Goal: Navigation & Orientation: Find specific page/section

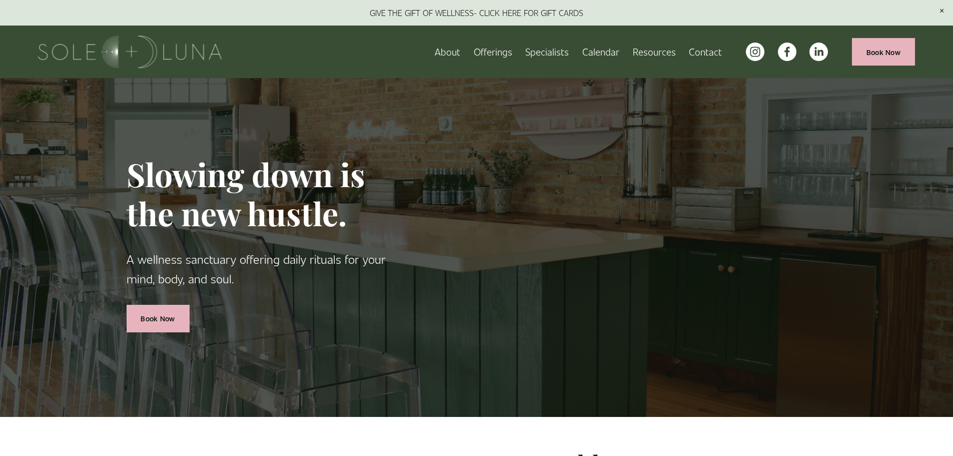
click at [0, 0] on span "Rituals" at bounding box center [0, 0] width 0 height 0
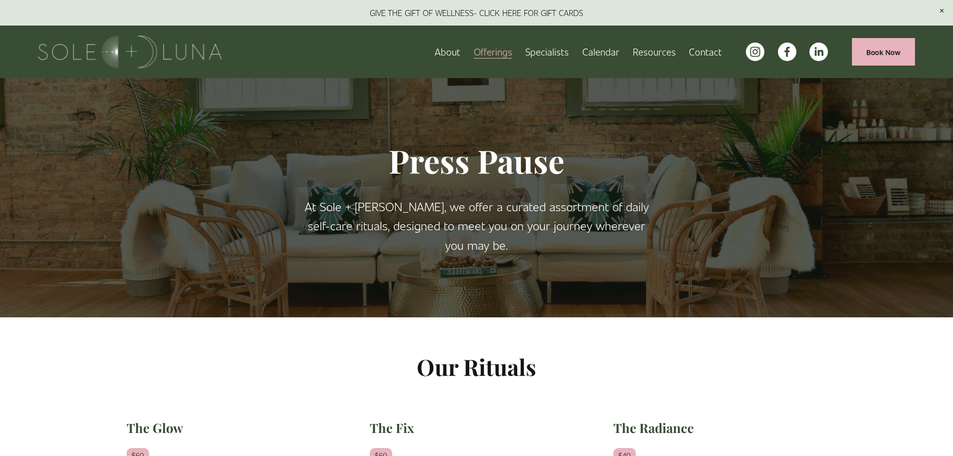
click at [536, 55] on link "Specialists" at bounding box center [547, 52] width 44 height 18
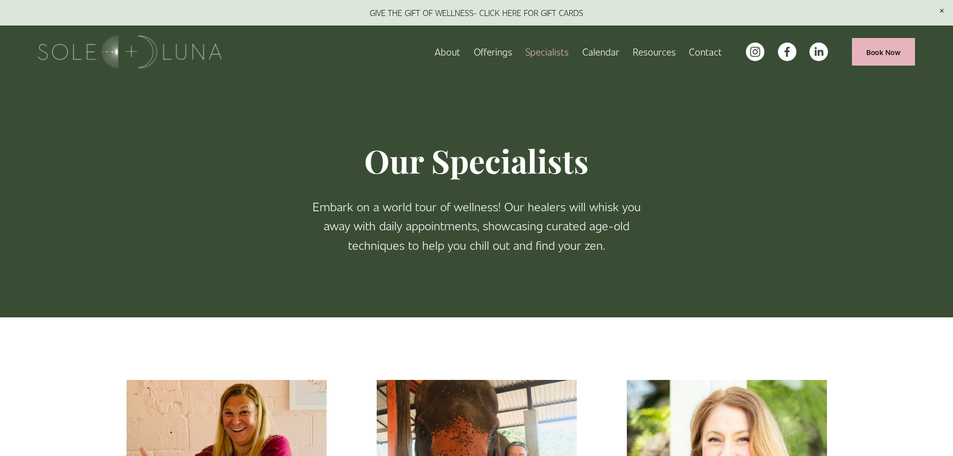
click at [0, 0] on span "Wellness Experiences" at bounding box center [0, 0] width 0 height 0
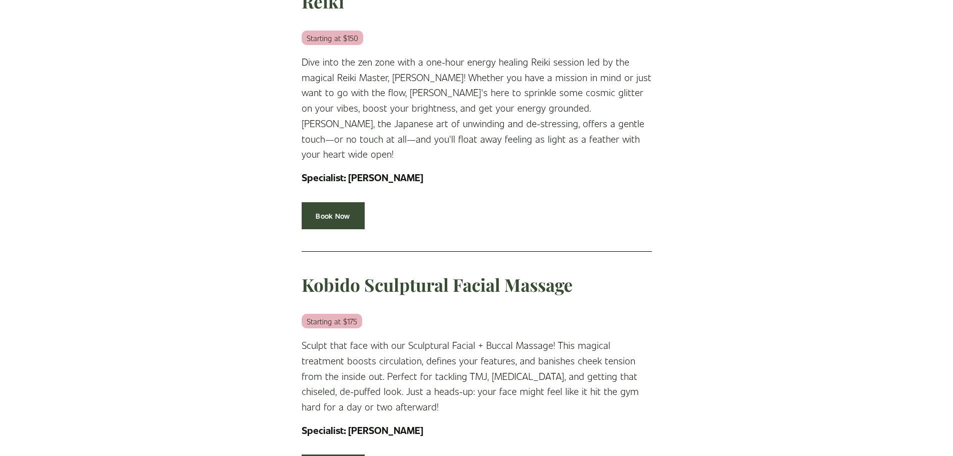
scroll to position [443, 0]
